Goal: Check status

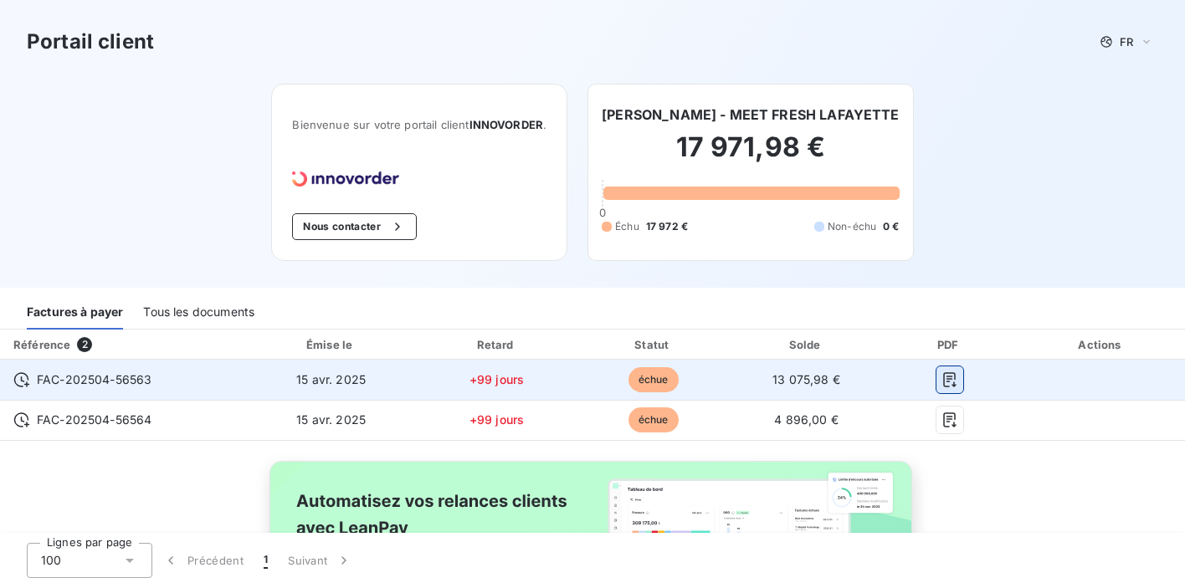
click at [946, 377] on icon "button" at bounding box center [949, 380] width 17 height 17
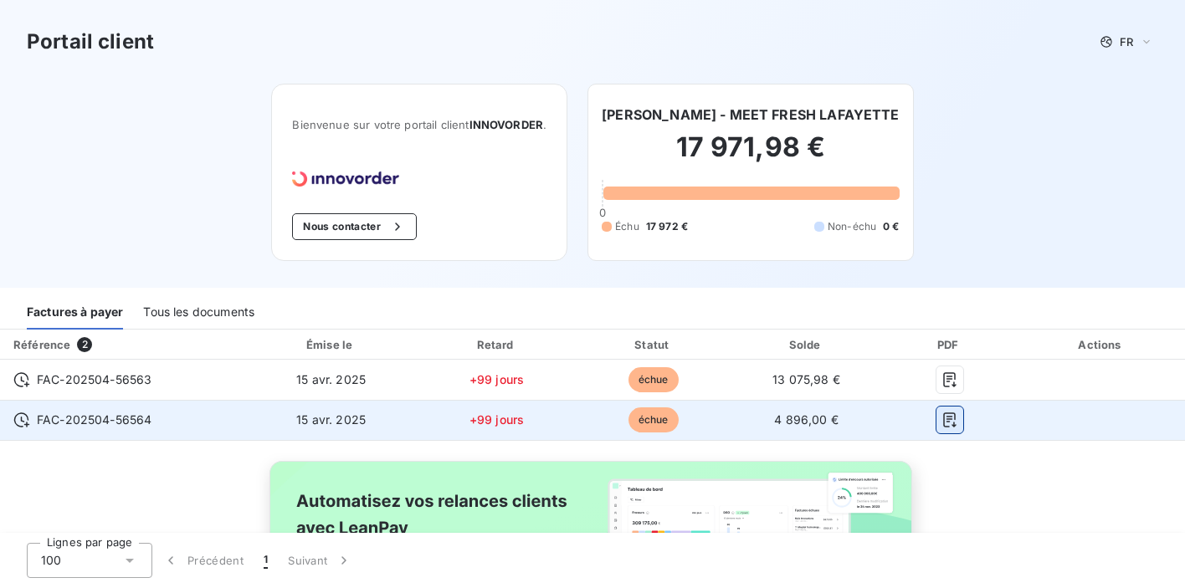
click at [950, 418] on icon "button" at bounding box center [949, 420] width 17 height 17
